Goal: Task Accomplishment & Management: Manage account settings

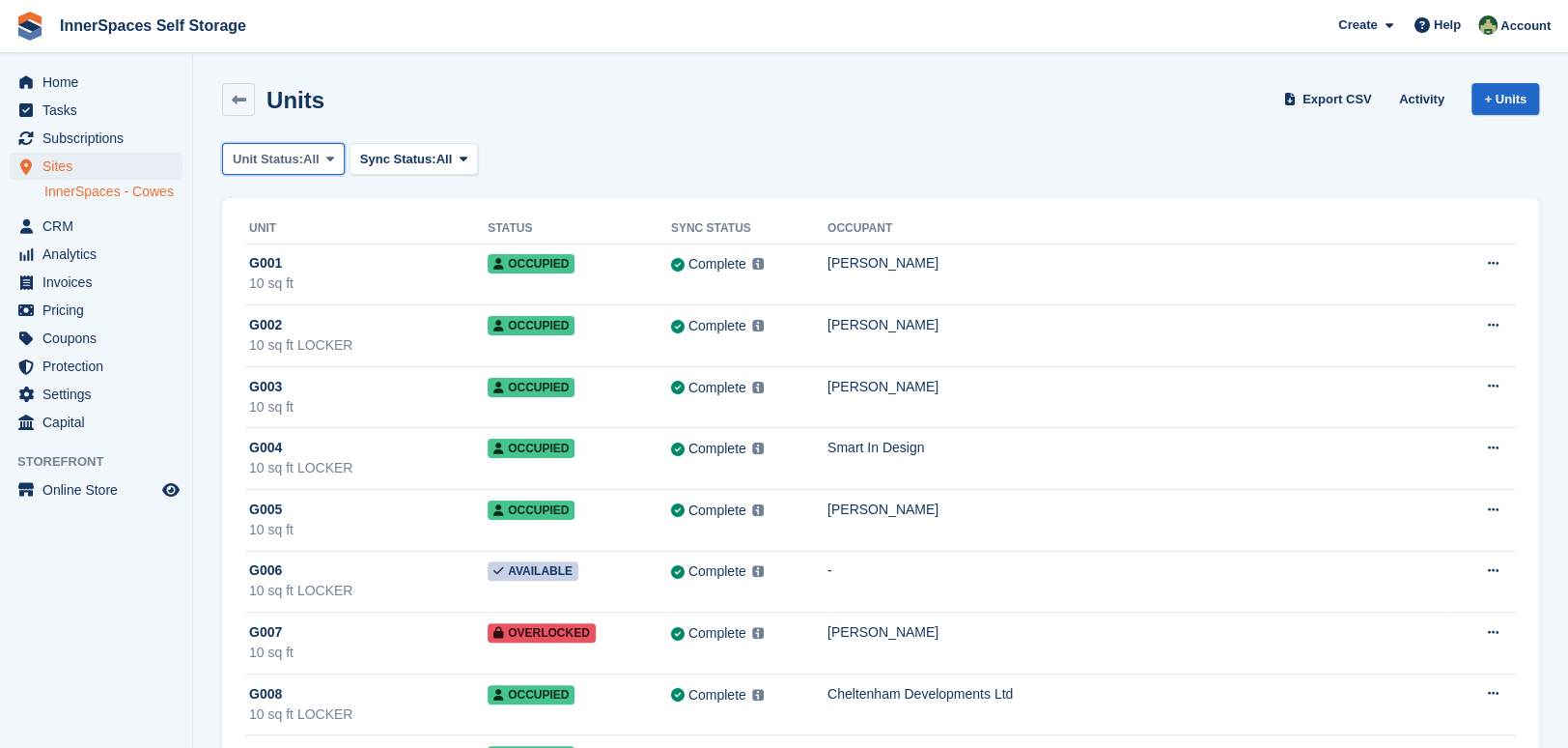
click at [290, 155] on span "Unit Status:" at bounding box center [268, 160] width 70 height 20
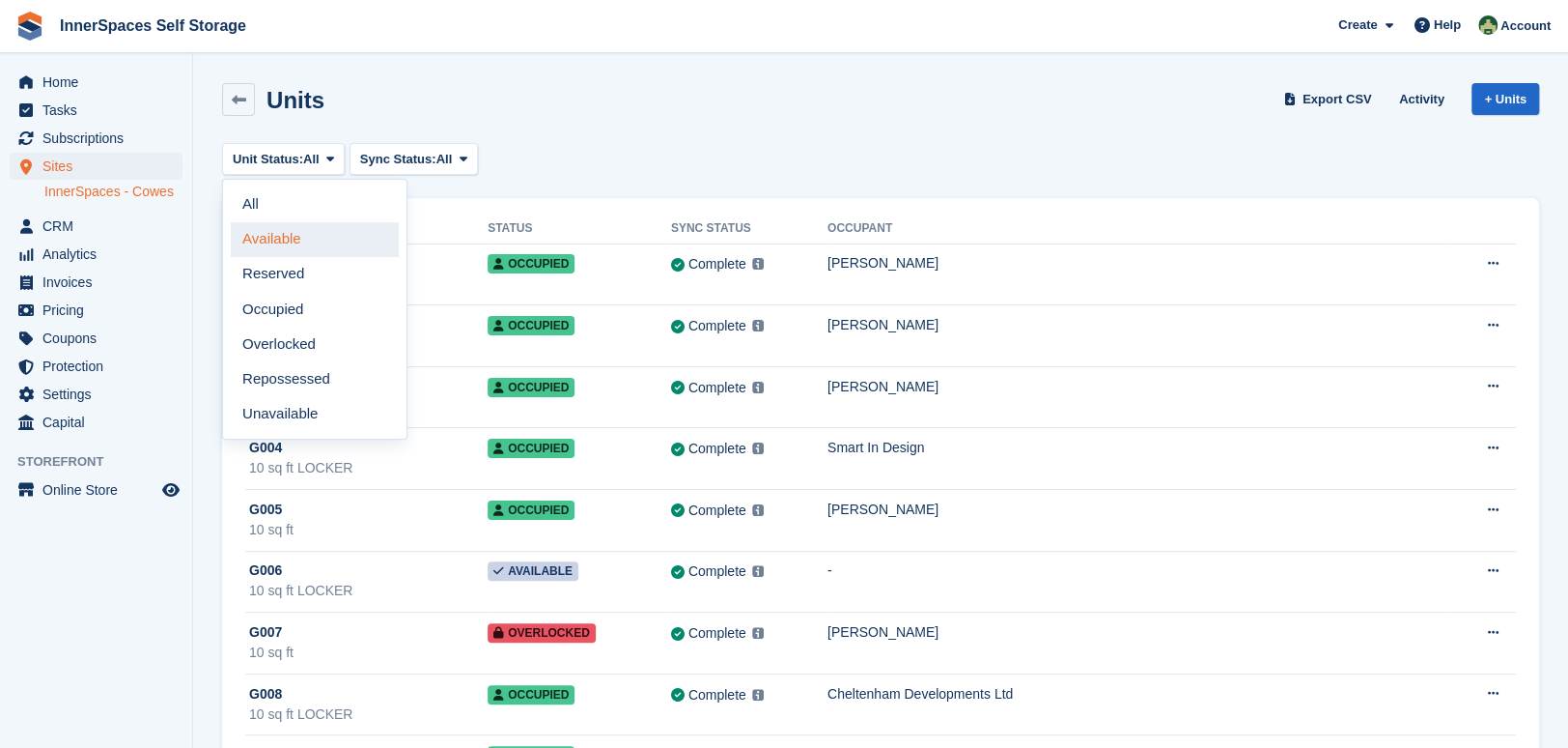
click at [284, 237] on link "Available" at bounding box center [315, 240] width 168 height 35
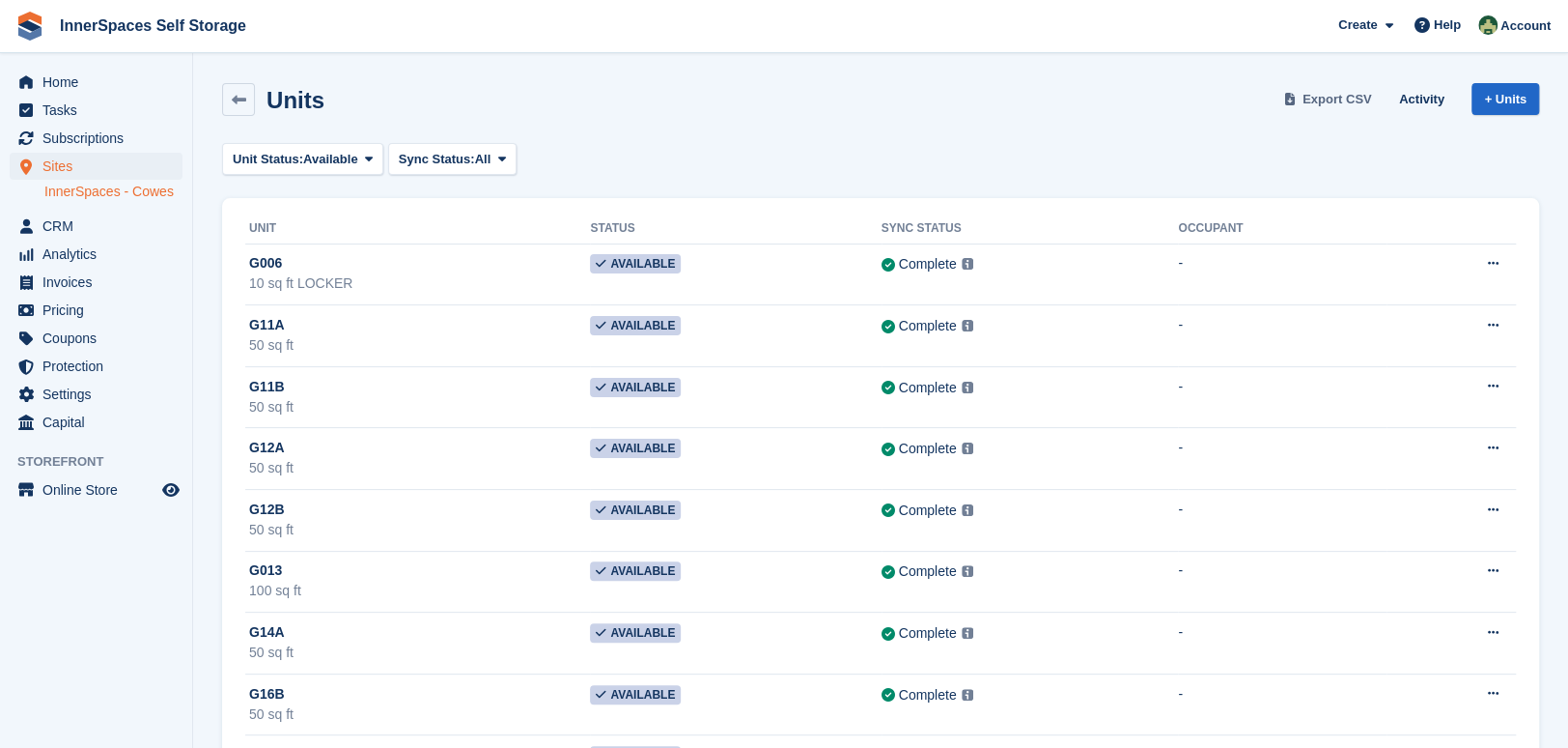
click at [1352, 100] on span "Export CSV" at bounding box center [1337, 100] width 69 height 20
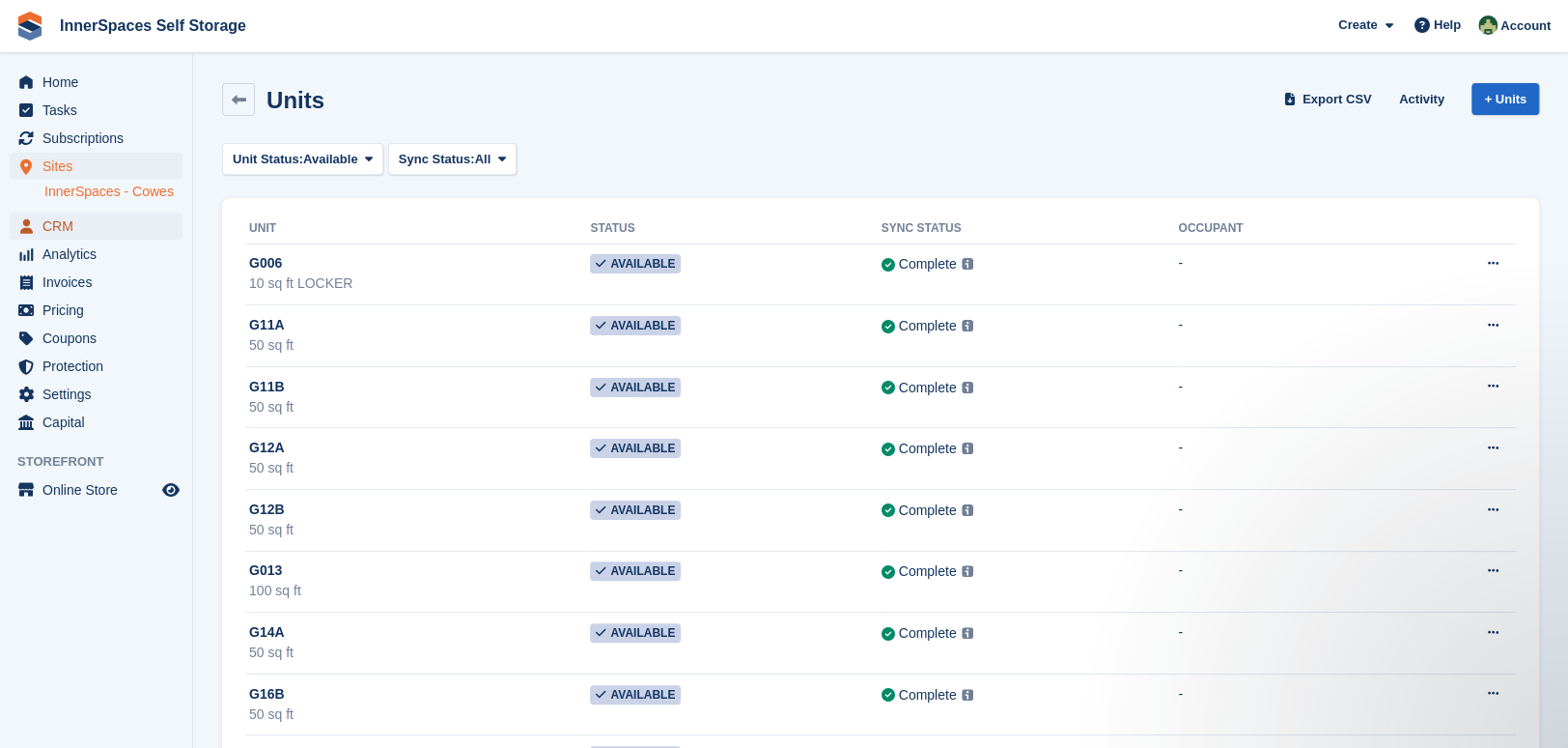
click at [86, 222] on span "CRM" at bounding box center [100, 226] width 115 height 27
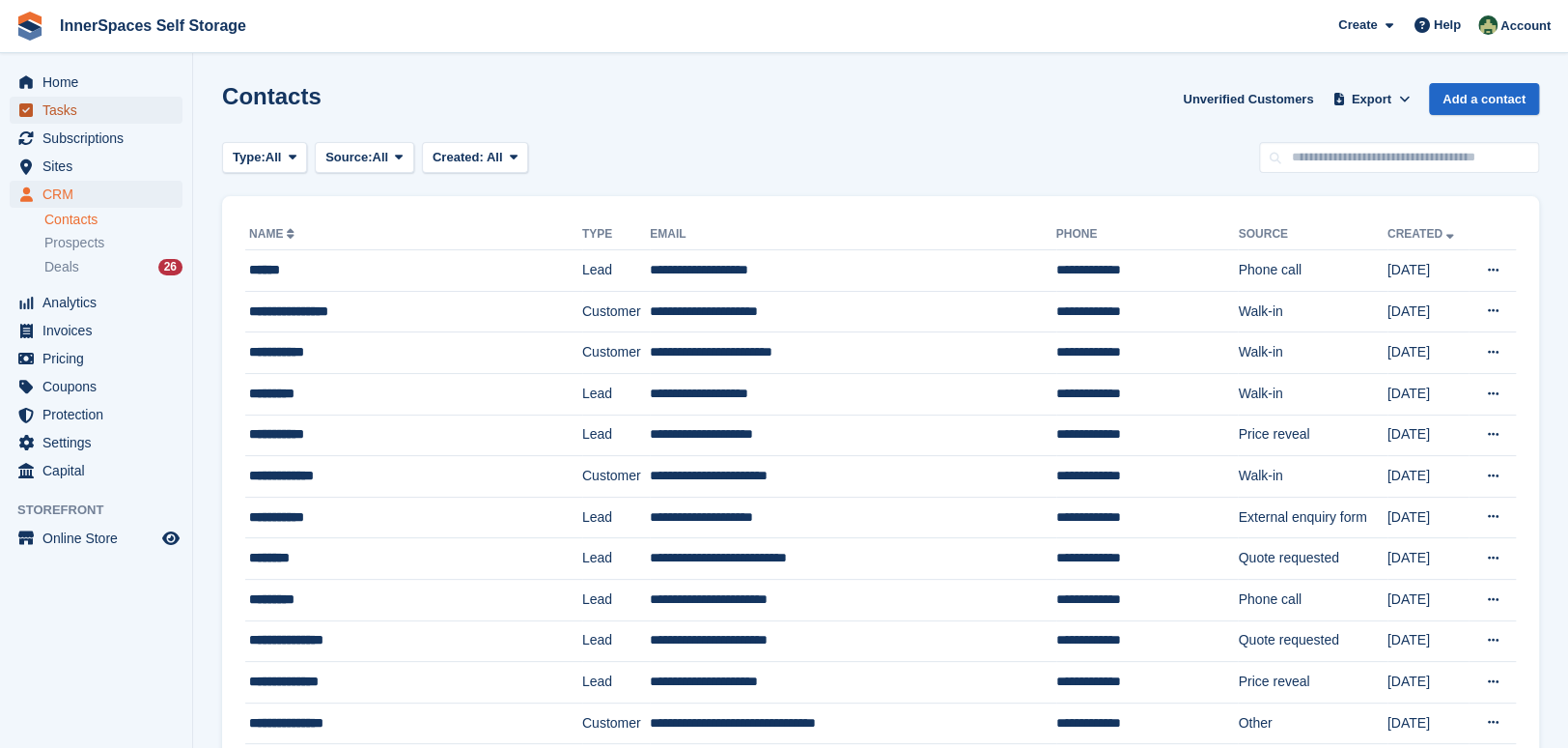
click at [103, 109] on span "Tasks" at bounding box center [100, 111] width 115 height 27
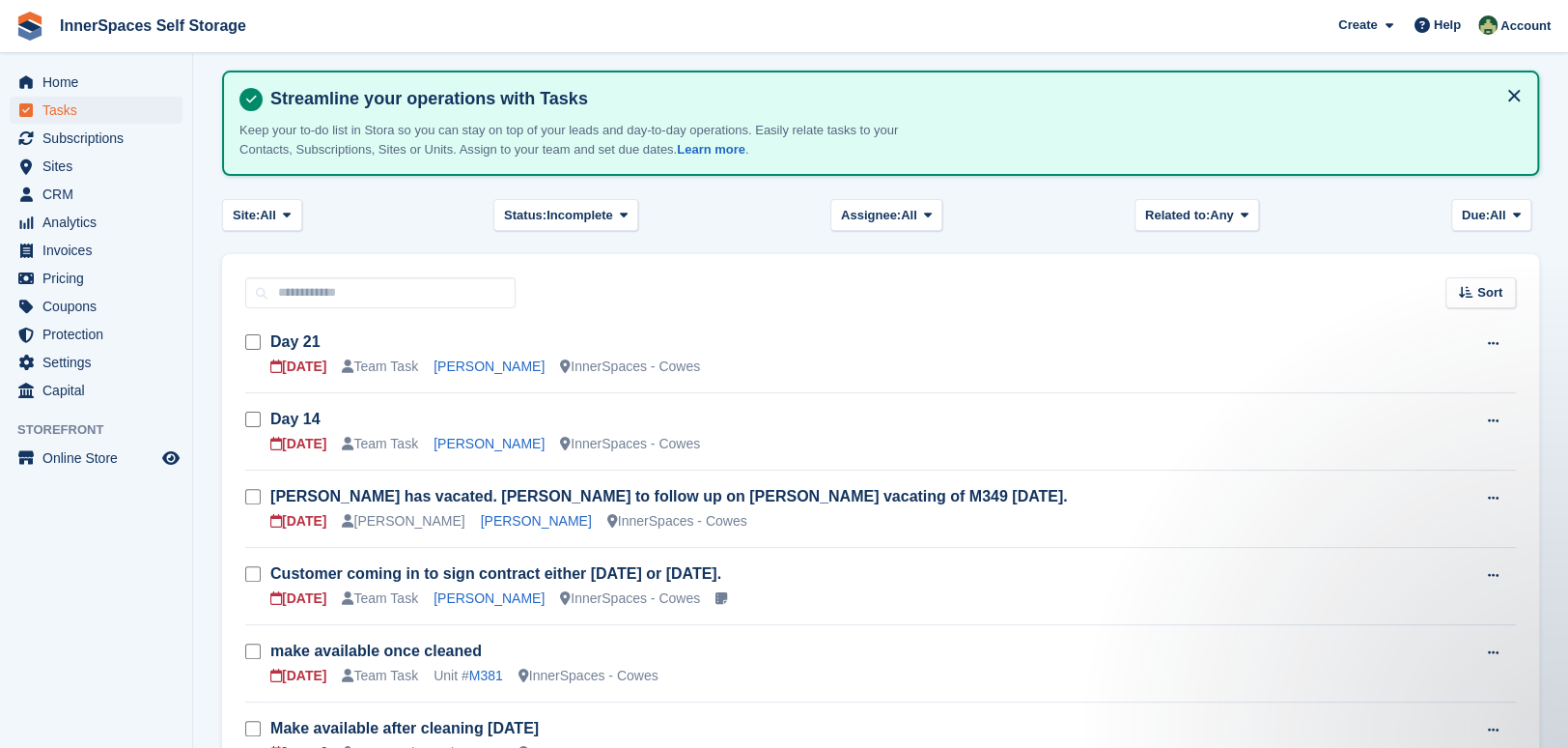
scroll to position [262, 0]
